Goal: Information Seeking & Learning: Find specific fact

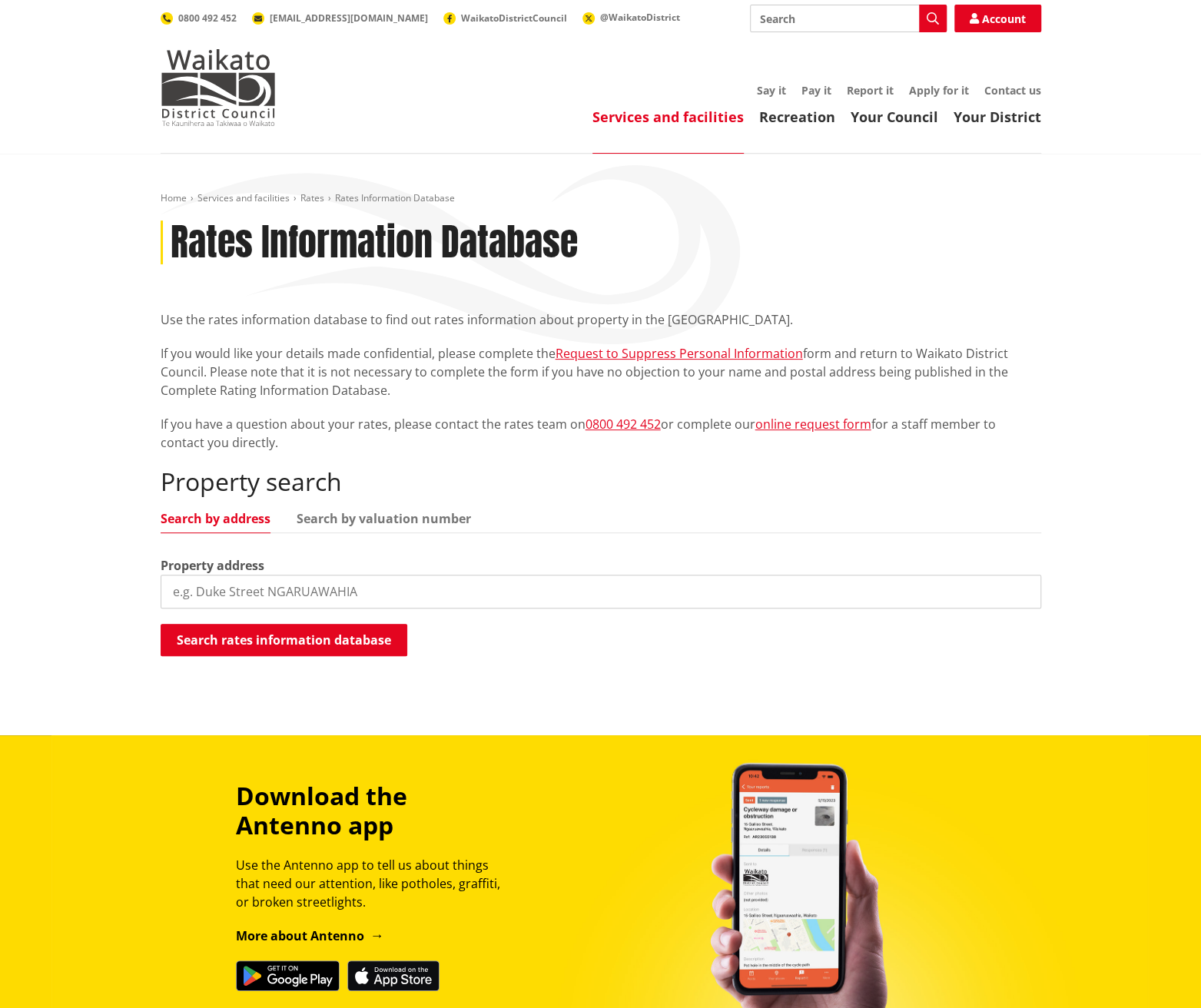
click at [453, 597] on input "search" at bounding box center [600, 592] width 881 height 34
paste input "Allotment 40 Town of [GEOGRAPHIC_DATA]"
click at [336, 647] on button "Search rates information database" at bounding box center [284, 640] width 247 height 32
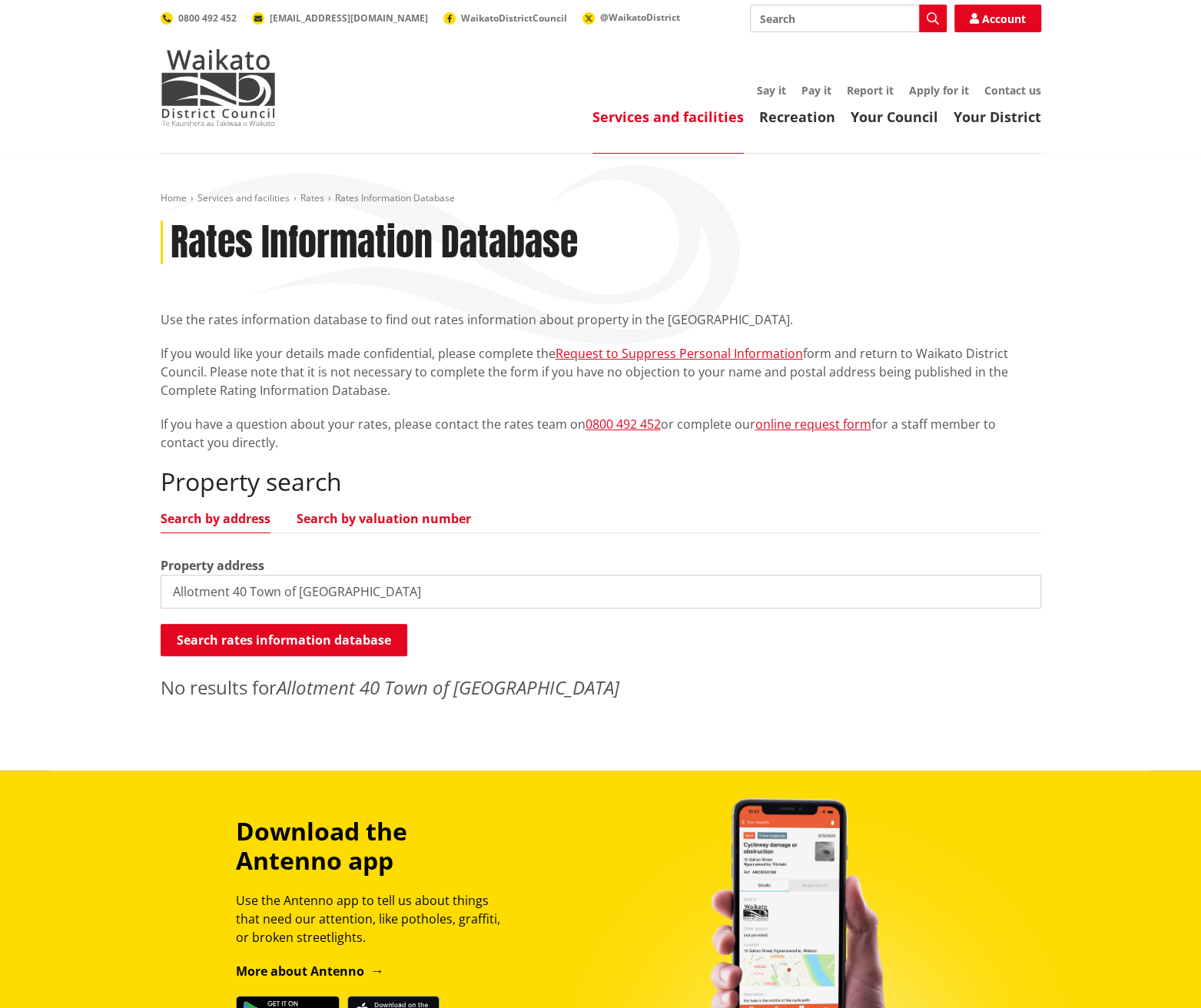
click at [414, 514] on link "Search by valuation number" at bounding box center [384, 518] width 175 height 12
click at [372, 590] on input "Allotment 40 Town of [GEOGRAPHIC_DATA]" at bounding box center [600, 592] width 881 height 34
drag, startPoint x: 355, startPoint y: 593, endPoint x: 79, endPoint y: 620, distance: 277.3
click at [79, 620] on div "Home Services and facilities Rates Rates Information Database Rates Information…" at bounding box center [600, 462] width 1201 height 617
type input "26 rangiriri"
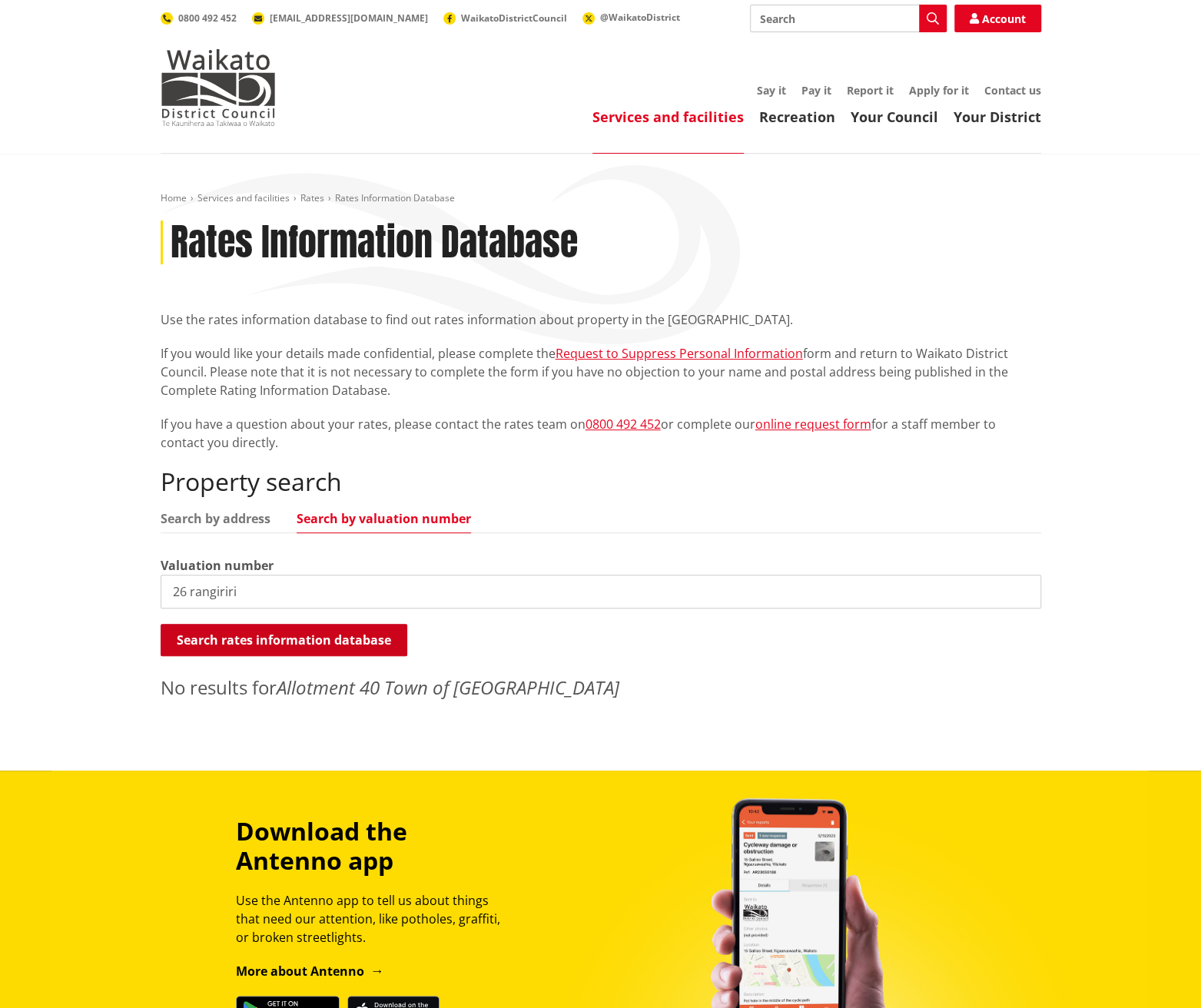
click at [269, 646] on button "Search rates information database" at bounding box center [284, 640] width 247 height 32
click at [239, 520] on link "Search by address" at bounding box center [216, 518] width 110 height 12
click at [253, 641] on button "Search rates information database" at bounding box center [284, 640] width 247 height 32
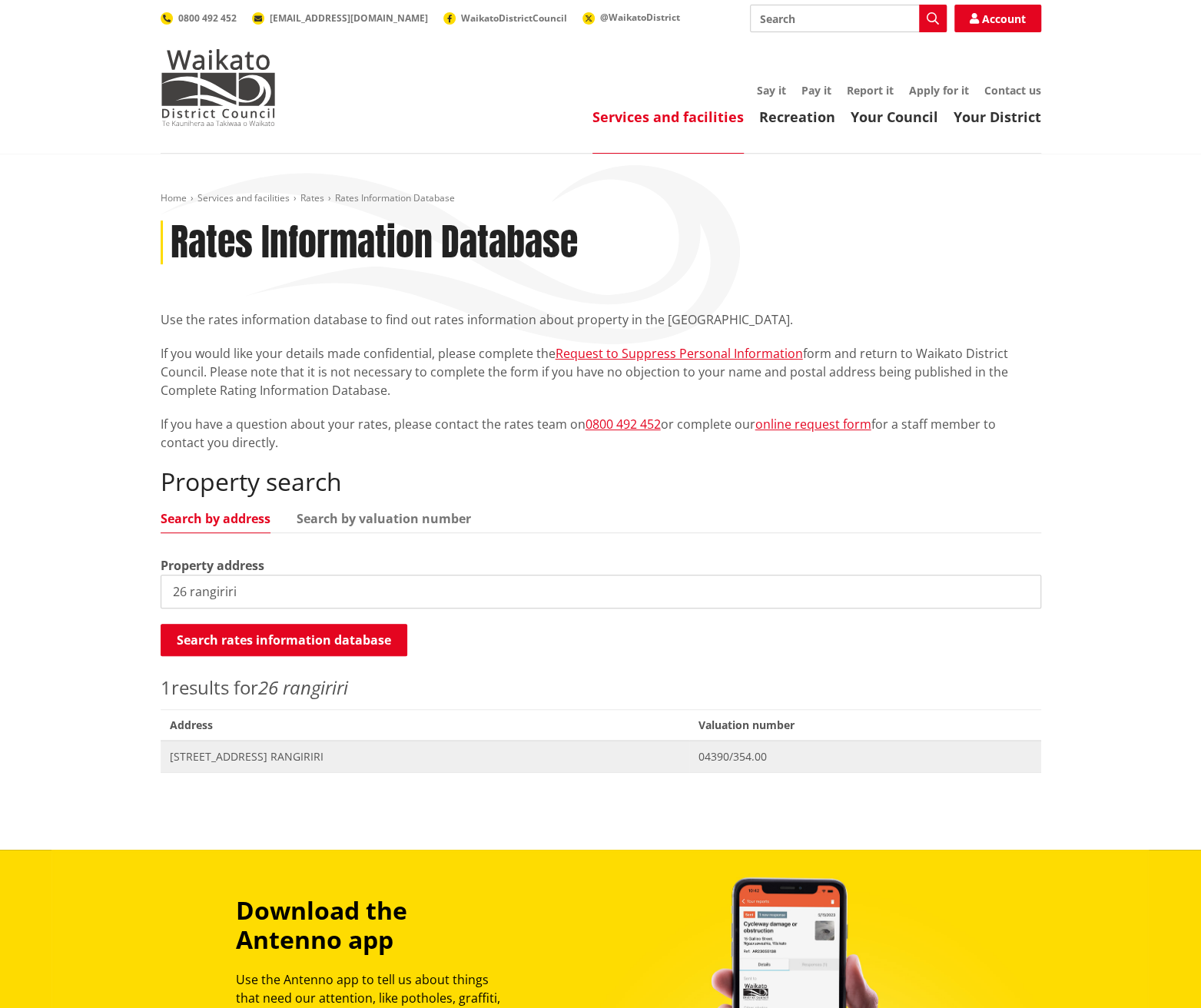
click at [276, 757] on span "[STREET_ADDRESS] RANGIRIRI" at bounding box center [425, 757] width 510 height 15
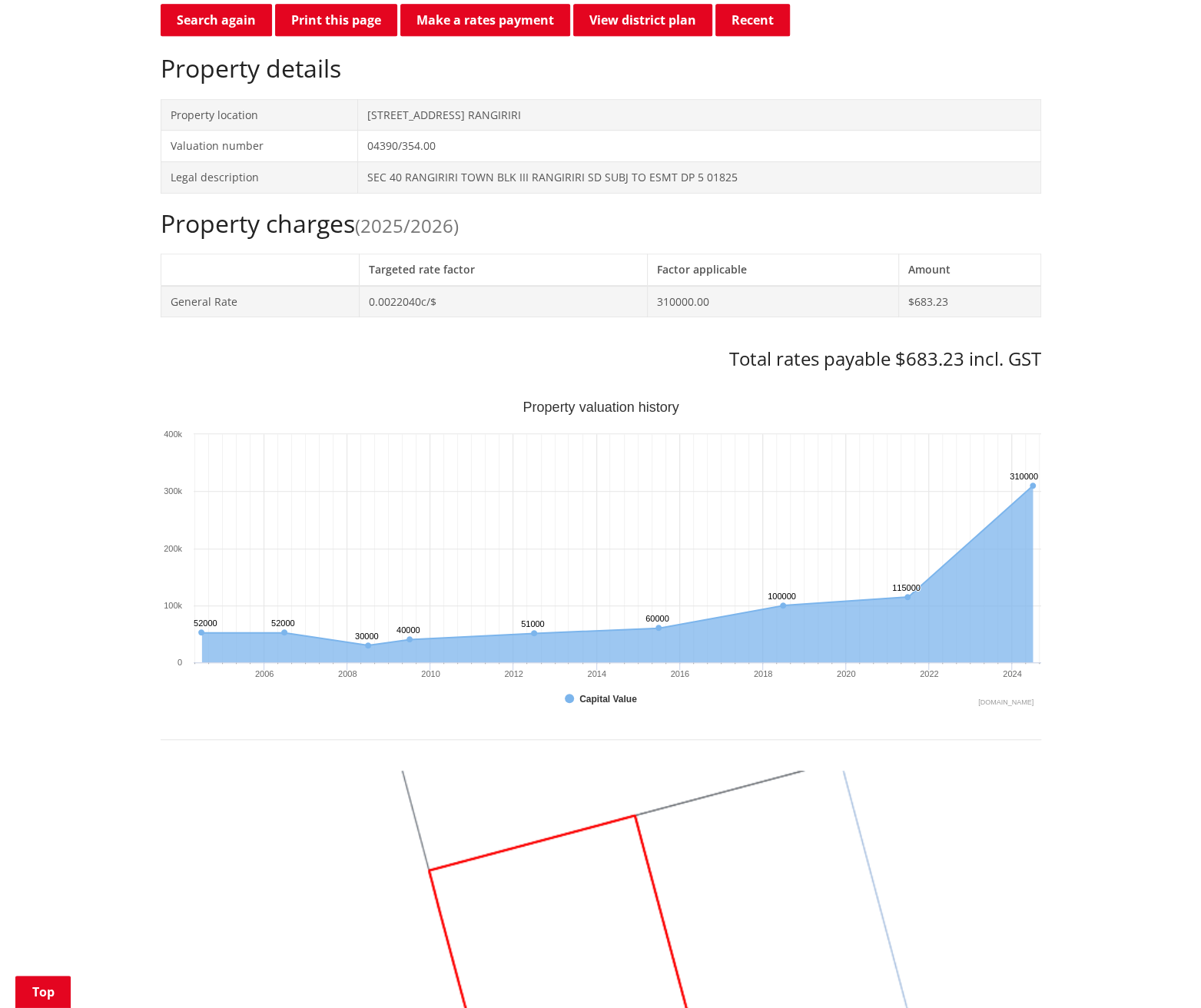
scroll to position [308, 0]
